Goal: Information Seeking & Learning: Learn about a topic

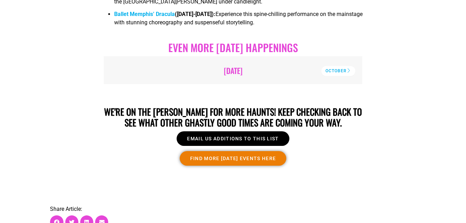
scroll to position [1787, 0]
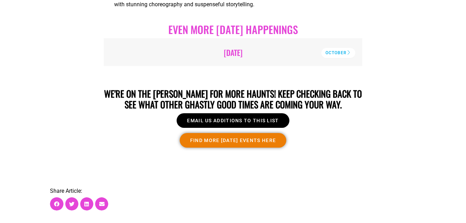
click at [276, 138] on span "FIND MORE [DATE] EVENTS HERE" at bounding box center [233, 140] width 86 height 5
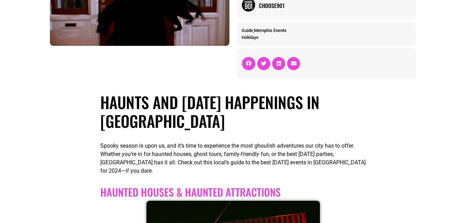
scroll to position [0, 0]
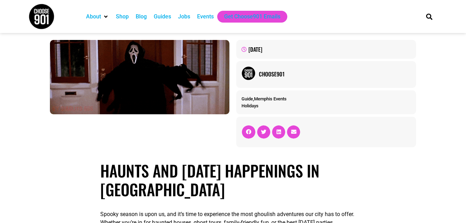
drag, startPoint x: 466, startPoint y: 12, endPoint x: 329, endPoint y: 79, distance: 151.6
click at [111, 144] on div at bounding box center [139, 93] width 186 height 114
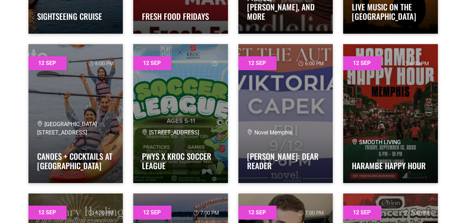
scroll to position [4153, 0]
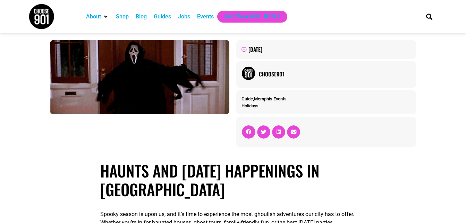
click at [466, 34] on div "October 31, 2024 Choose901 Guide , Memphis Events Holidays" at bounding box center [233, 93] width 466 height 121
